Goal: Task Accomplishment & Management: Manage account settings

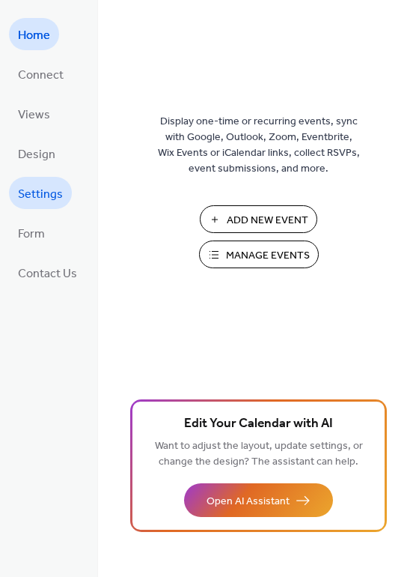
click at [43, 188] on span "Settings" at bounding box center [40, 194] width 45 height 23
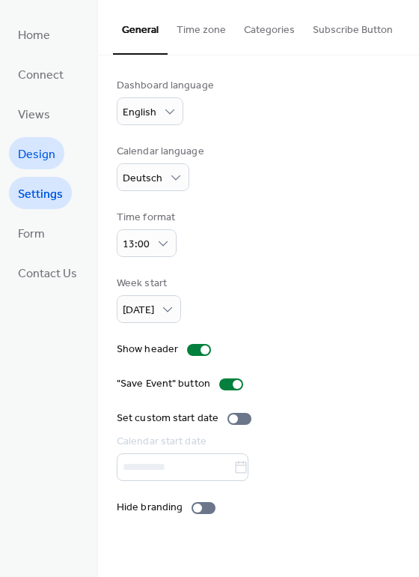
click at [43, 142] on link "Design" at bounding box center [36, 153] width 55 height 32
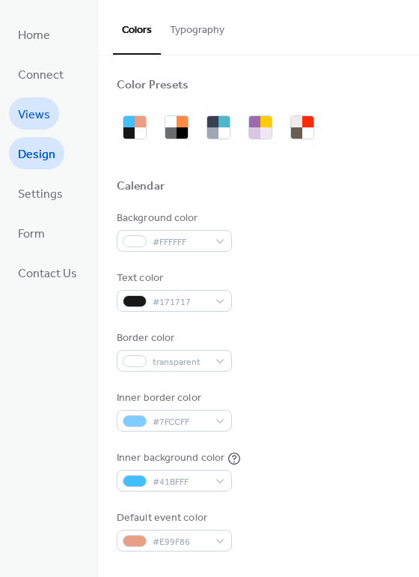
click at [41, 118] on span "Views" at bounding box center [34, 114] width 32 height 23
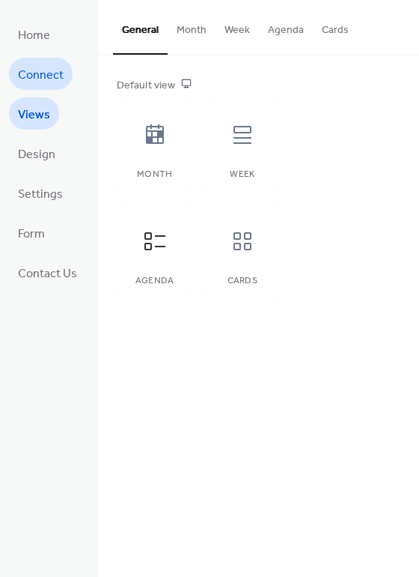
click at [38, 72] on span "Connect" at bounding box center [41, 75] width 46 height 23
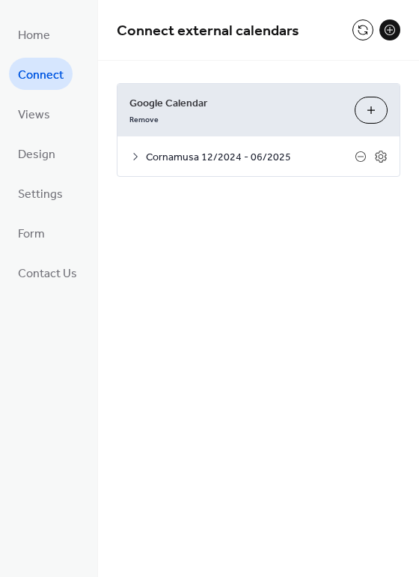
click at [304, 149] on div "Cornamusa 12/2024 - 06/2025" at bounding box center [259, 156] width 282 height 40
click at [137, 154] on icon at bounding box center [136, 157] width 12 height 12
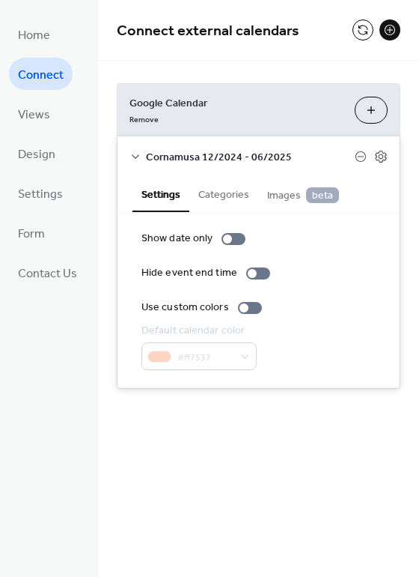
click at [283, 154] on span "Cornamusa 12/2024 - 06/2025" at bounding box center [250, 158] width 209 height 16
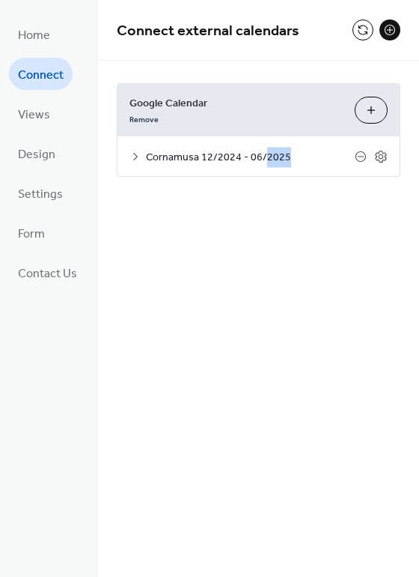
click at [283, 154] on span "Cornamusa 12/2024 - 06/2025" at bounding box center [250, 158] width 209 height 16
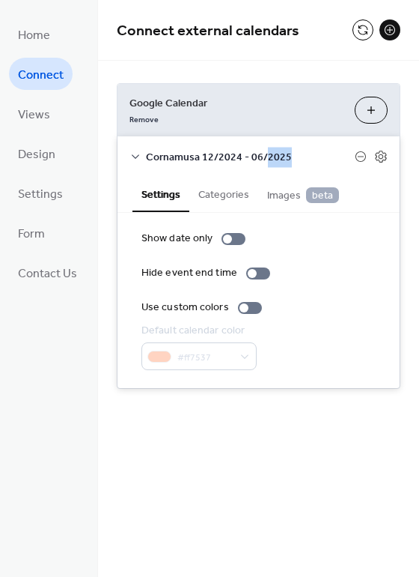
click at [291, 154] on span "Cornamusa 12/2024 - 06/2025" at bounding box center [250, 158] width 209 height 16
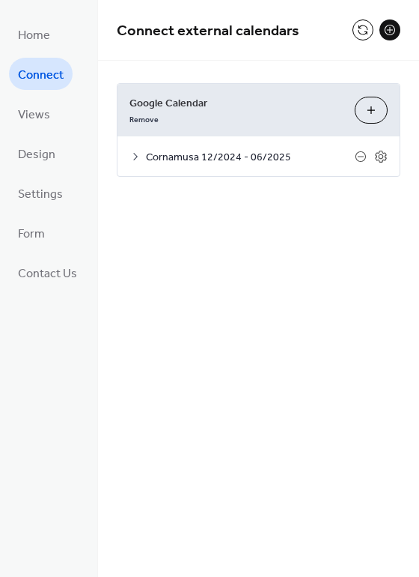
click at [291, 154] on span "Cornamusa 12/2024 - 06/2025" at bounding box center [250, 158] width 209 height 16
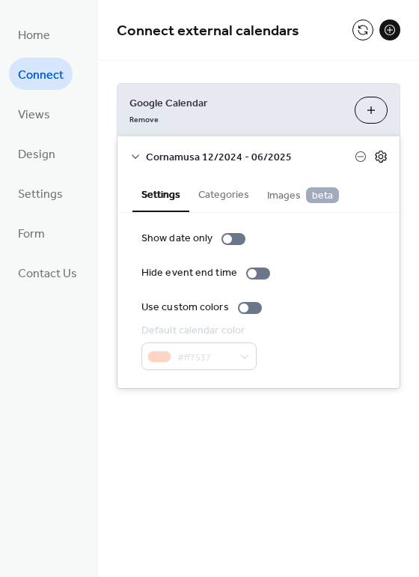
click at [381, 156] on icon at bounding box center [381, 156] width 13 height 13
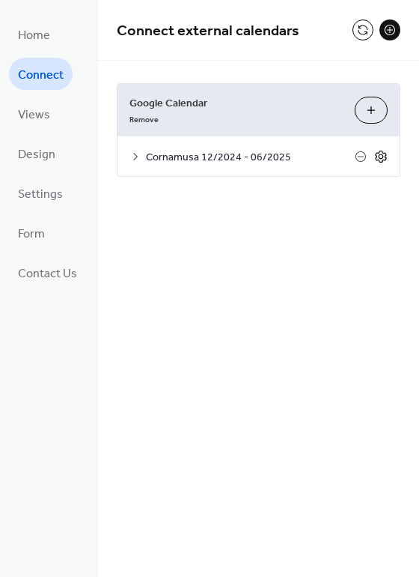
click at [381, 156] on icon at bounding box center [381, 156] width 13 height 13
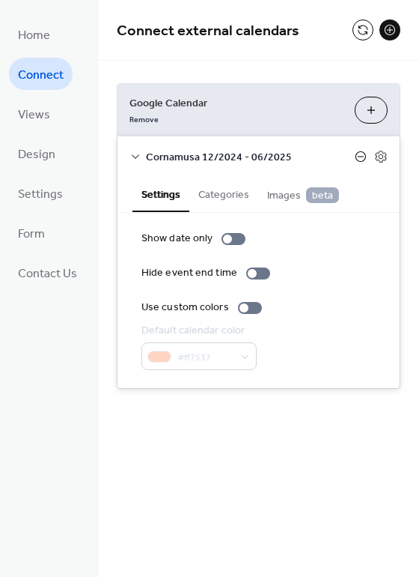
click at [361, 158] on icon at bounding box center [361, 157] width 12 height 12
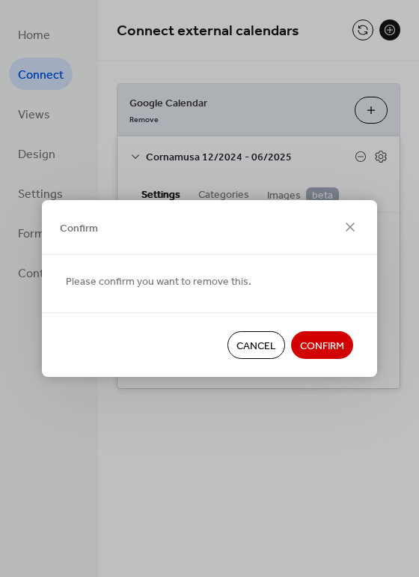
click at [256, 344] on span "Cancel" at bounding box center [257, 347] width 40 height 16
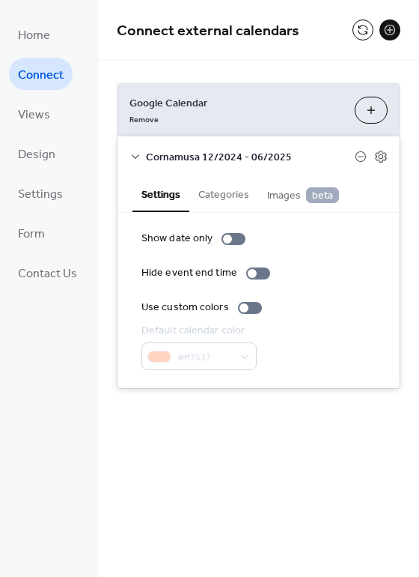
click at [194, 160] on span "Cornamusa 12/2024 - 06/2025" at bounding box center [250, 158] width 209 height 16
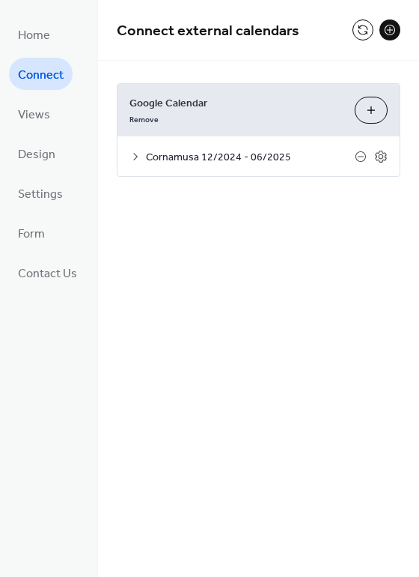
click at [194, 160] on span "Cornamusa 12/2024 - 06/2025" at bounding box center [250, 158] width 209 height 16
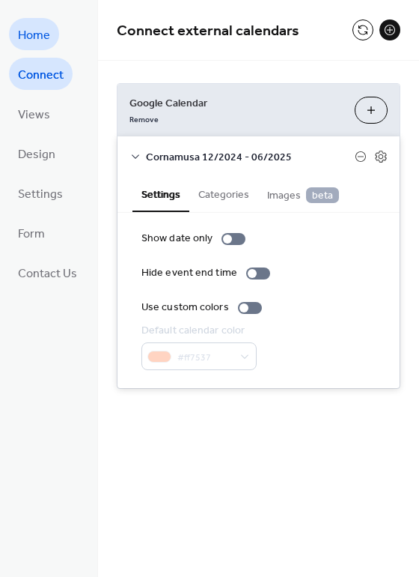
click at [40, 37] on span "Home" at bounding box center [34, 35] width 32 height 23
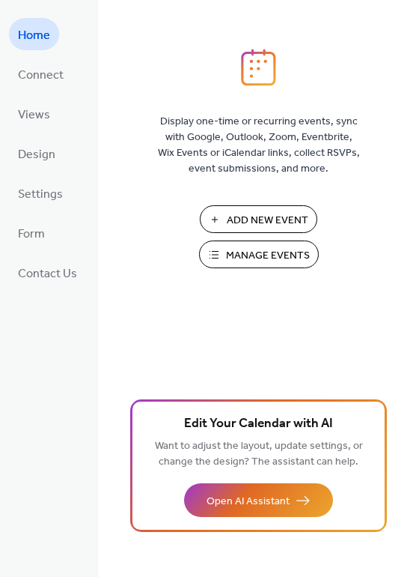
click at [278, 255] on span "Manage Events" at bounding box center [268, 256] width 84 height 16
click at [42, 272] on span "Contact Us" at bounding box center [47, 273] width 59 height 23
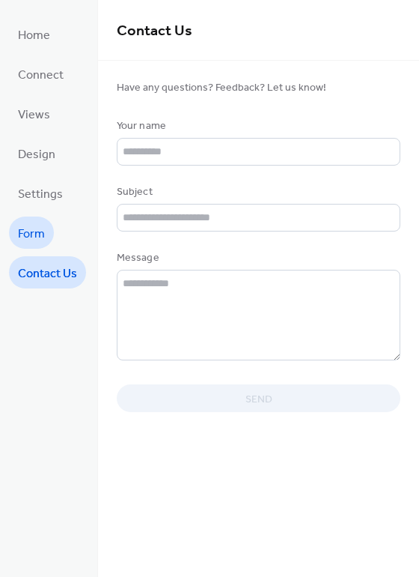
click at [34, 234] on span "Form" at bounding box center [31, 233] width 27 height 23
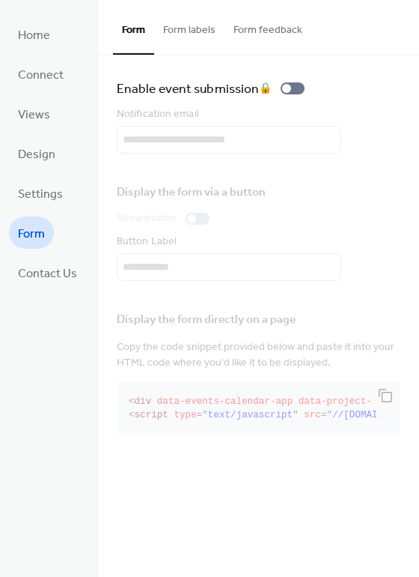
click at [185, 22] on button "Form labels" at bounding box center [189, 26] width 70 height 53
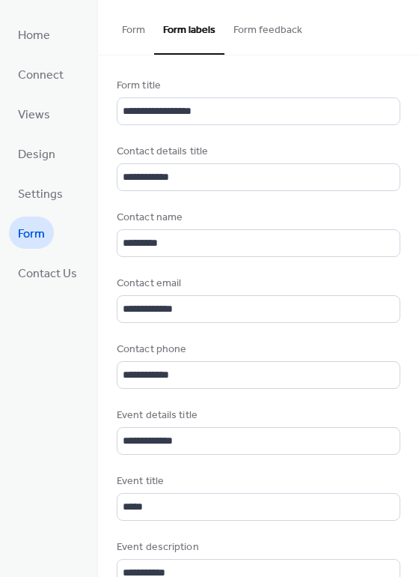
click at [254, 21] on button "Form feedback" at bounding box center [268, 26] width 87 height 53
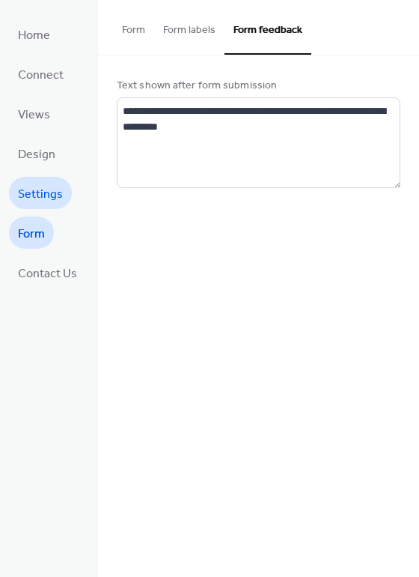
click at [48, 202] on span "Settings" at bounding box center [40, 194] width 45 height 23
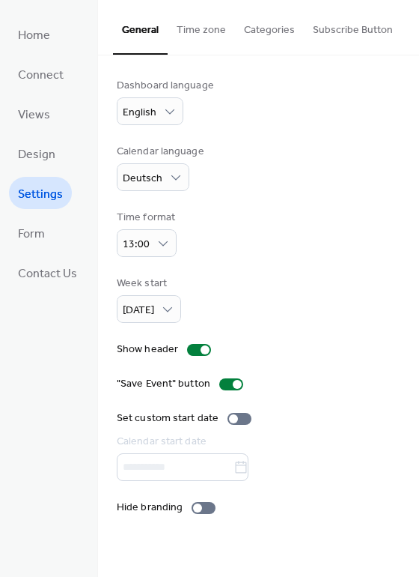
click at [195, 27] on button "Time zone" at bounding box center [201, 26] width 67 height 53
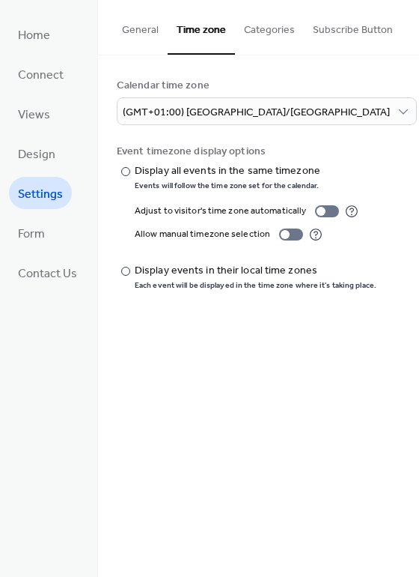
click at [267, 28] on button "Categories" at bounding box center [269, 26] width 69 height 53
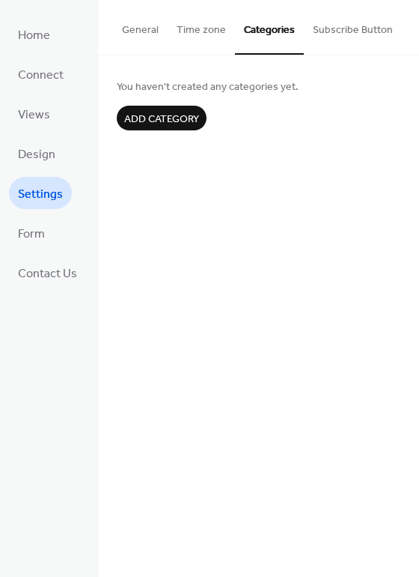
click at [341, 25] on button "Subscribe Button" at bounding box center [353, 26] width 98 height 53
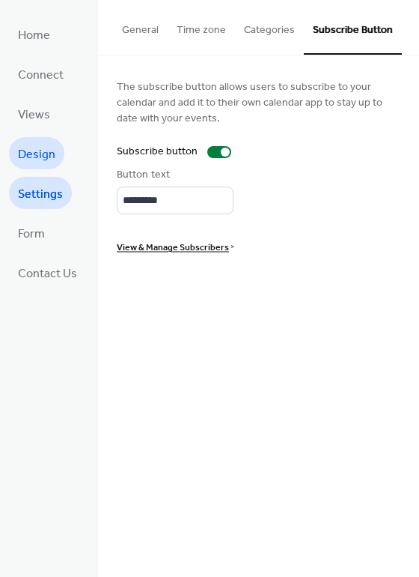
click at [31, 160] on span "Design" at bounding box center [36, 154] width 37 height 23
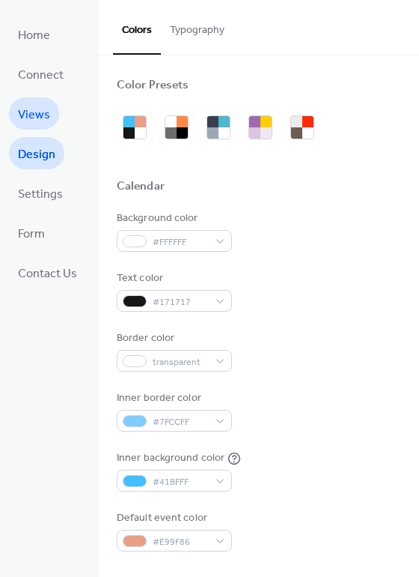
click at [37, 119] on span "Views" at bounding box center [34, 114] width 32 height 23
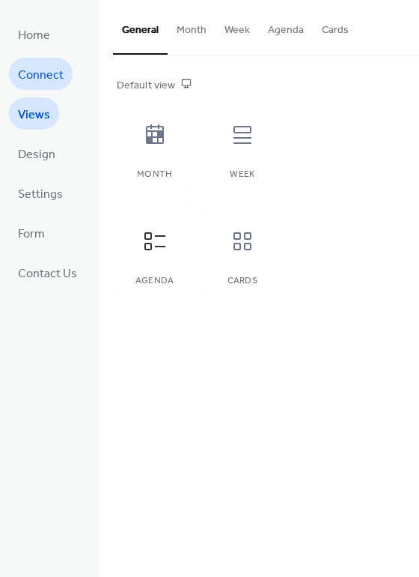
click at [44, 79] on span "Connect" at bounding box center [41, 75] width 46 height 23
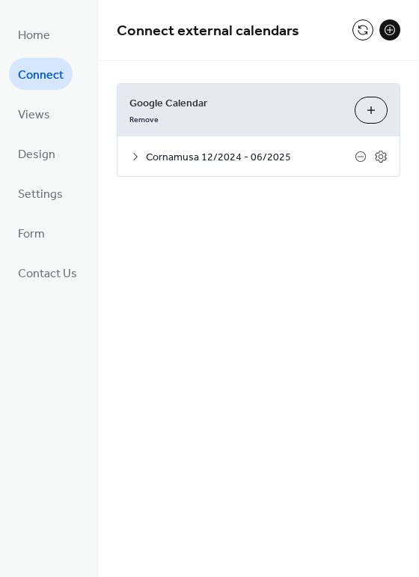
click at [372, 112] on button "Choose Calendars" at bounding box center [371, 110] width 33 height 27
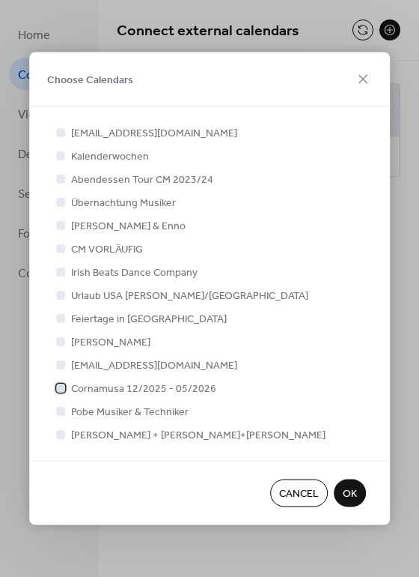
click at [119, 388] on span "Cornamusa 12/2025 - 05/2026" at bounding box center [143, 389] width 145 height 16
click at [61, 389] on div at bounding box center [60, 387] width 9 height 9
click at [357, 497] on span "OK" at bounding box center [350, 494] width 14 height 16
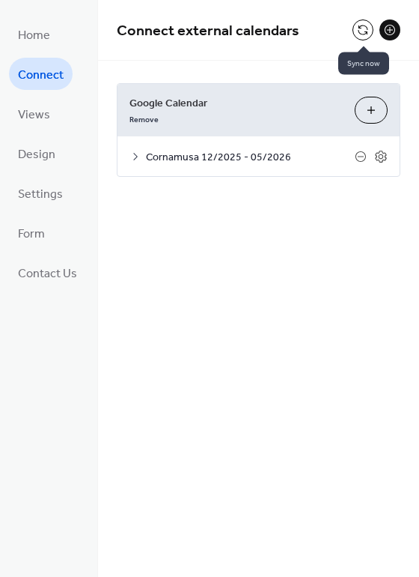
click at [361, 31] on button at bounding box center [363, 29] width 21 height 21
click at [355, 30] on button at bounding box center [363, 29] width 21 height 21
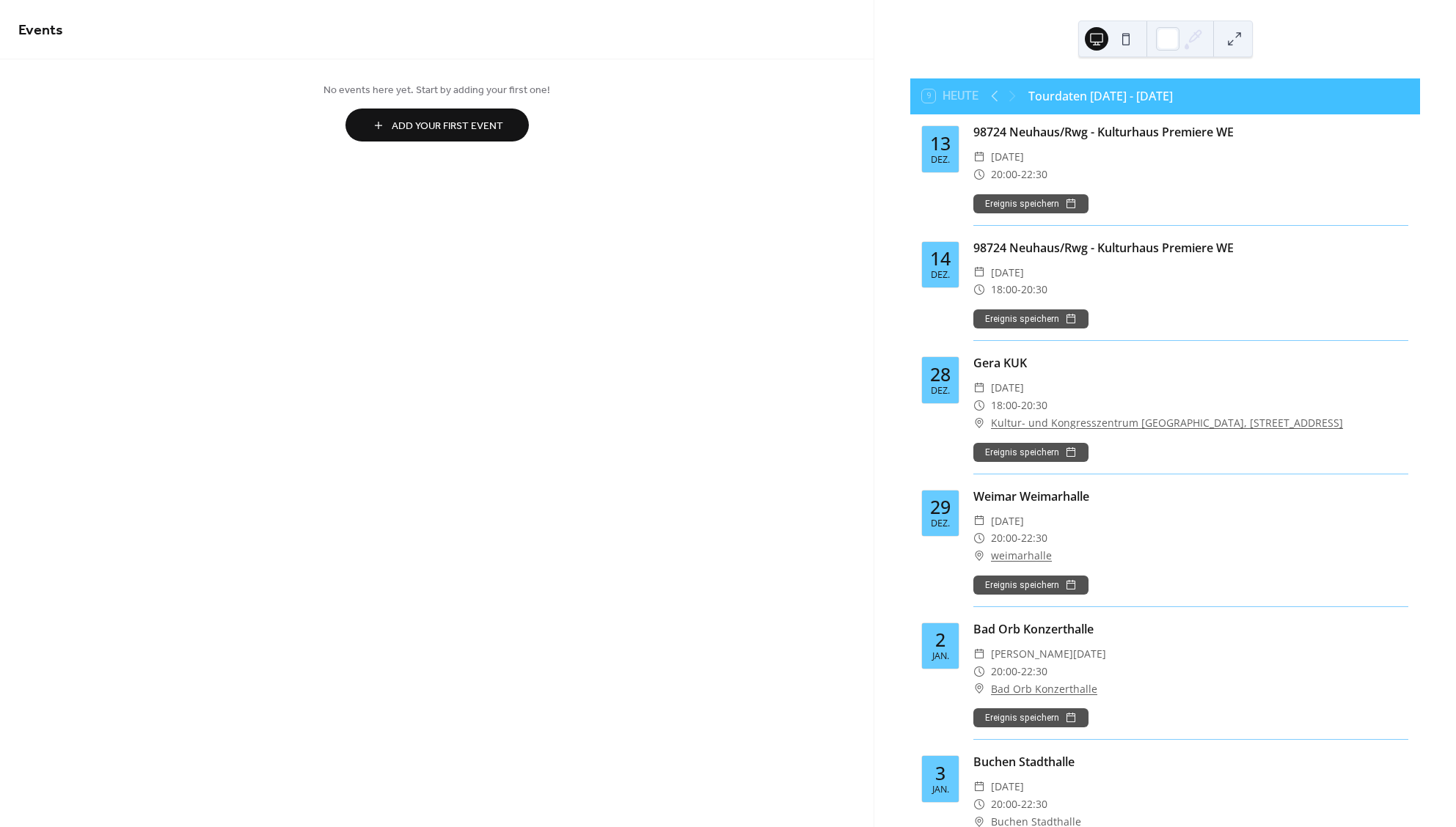
click at [1120, 102] on div "Tourdaten [DATE] - [DATE]" at bounding box center [1101, 96] width 145 height 18
drag, startPoint x: 1208, startPoint y: 92, endPoint x: 991, endPoint y: 101, distance: 217.2
click at [991, 101] on div "9 [DATE] Tourdaten [DATE] - [DATE]" at bounding box center [1165, 96] width 510 height 35
click at [1052, 94] on div "Tourdaten [DATE] - [DATE]" at bounding box center [1101, 96] width 145 height 18
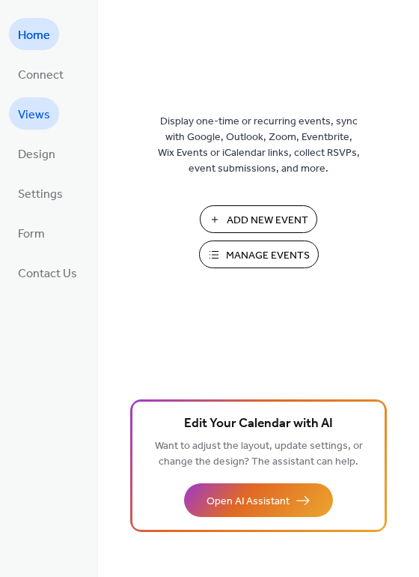
click at [40, 118] on span "Views" at bounding box center [34, 114] width 32 height 23
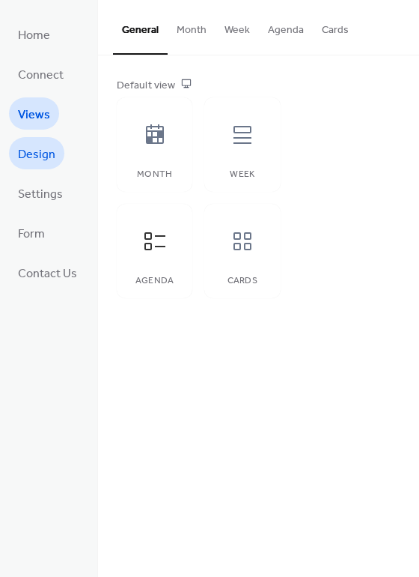
click at [37, 157] on span "Design" at bounding box center [36, 154] width 37 height 23
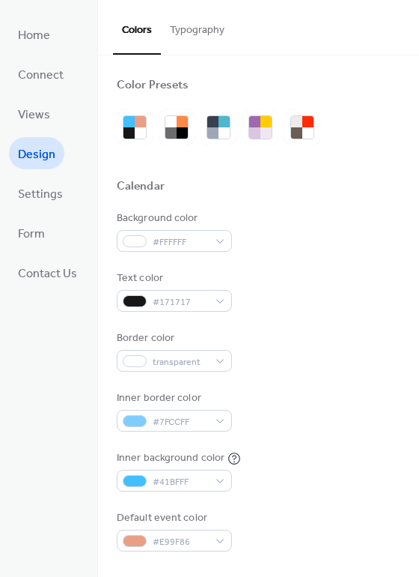
click at [210, 28] on button "Typography" at bounding box center [197, 26] width 73 height 53
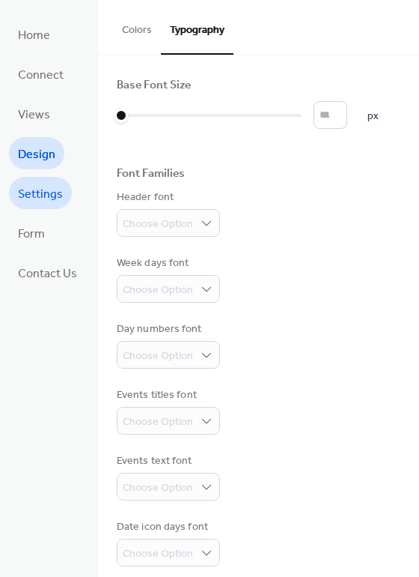
click at [22, 199] on span "Settings" at bounding box center [40, 194] width 45 height 23
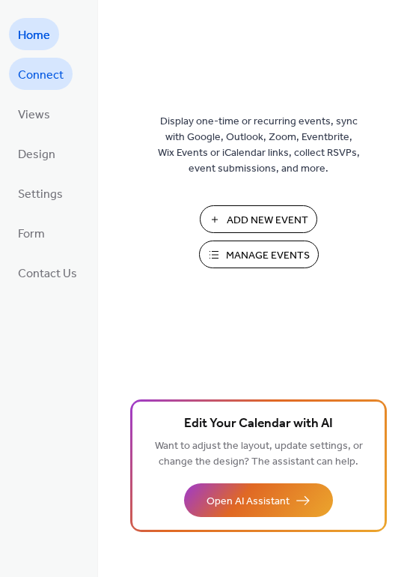
click at [29, 71] on span "Connect" at bounding box center [41, 75] width 46 height 23
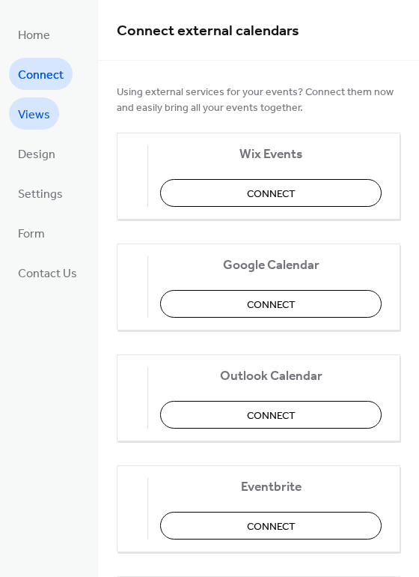
click at [29, 106] on span "Views" at bounding box center [34, 114] width 32 height 23
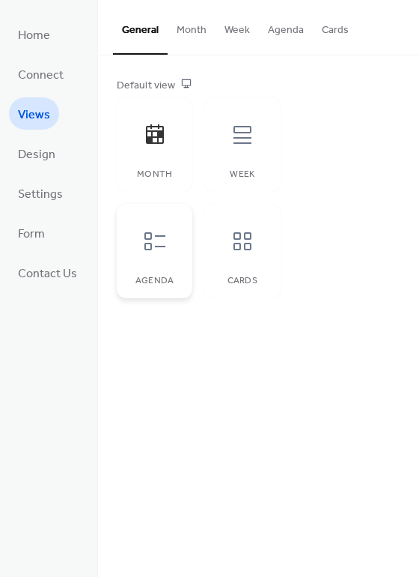
click at [172, 248] on div at bounding box center [155, 241] width 45 height 45
click at [273, 30] on button "Agenda" at bounding box center [286, 26] width 54 height 53
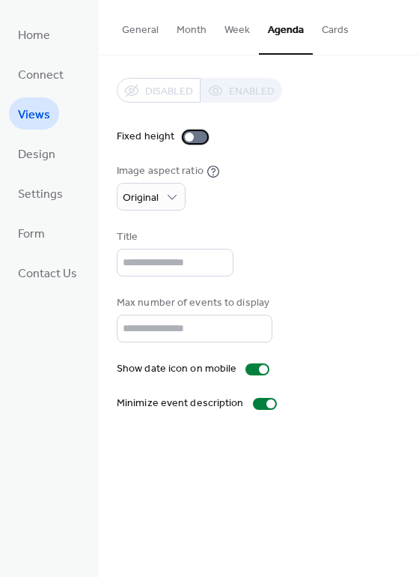
click at [190, 140] on div at bounding box center [189, 137] width 9 height 9
click at [184, 140] on div at bounding box center [196, 137] width 24 height 12
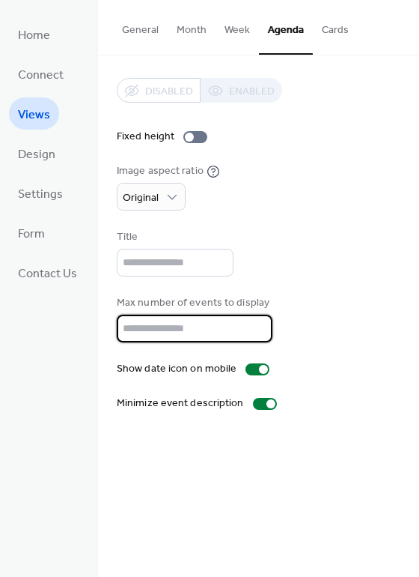
drag, startPoint x: 186, startPoint y: 341, endPoint x: 74, endPoint y: 335, distance: 111.8
click at [117, 335] on input "**" at bounding box center [195, 329] width 156 height 28
type input "**"
